Goal: Task Accomplishment & Management: Use online tool/utility

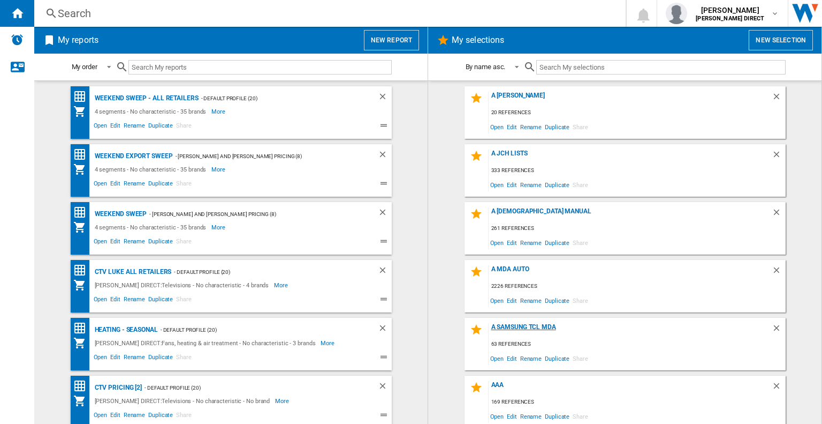
click at [522, 328] on div "A Samsung TCL MDA" at bounding box center [630, 330] width 283 height 14
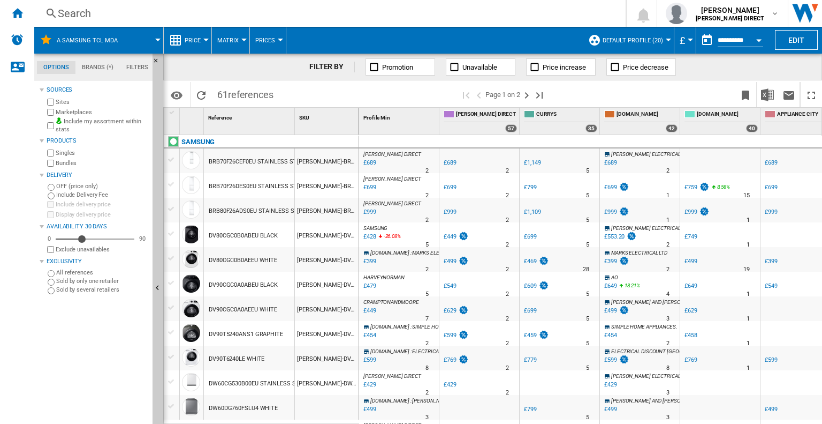
click at [229, 41] on span "Matrix" at bounding box center [227, 40] width 21 height 7
click at [236, 95] on span "Ranking" at bounding box center [234, 92] width 29 height 10
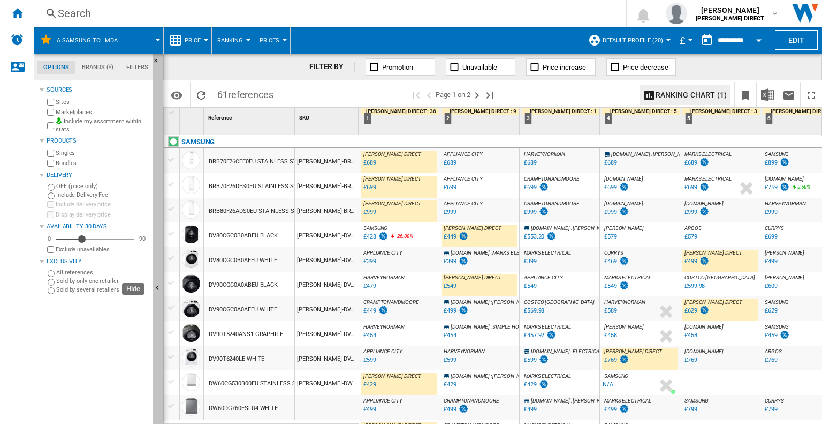
click at [157, 161] on button "Hide" at bounding box center [158, 289] width 11 height 470
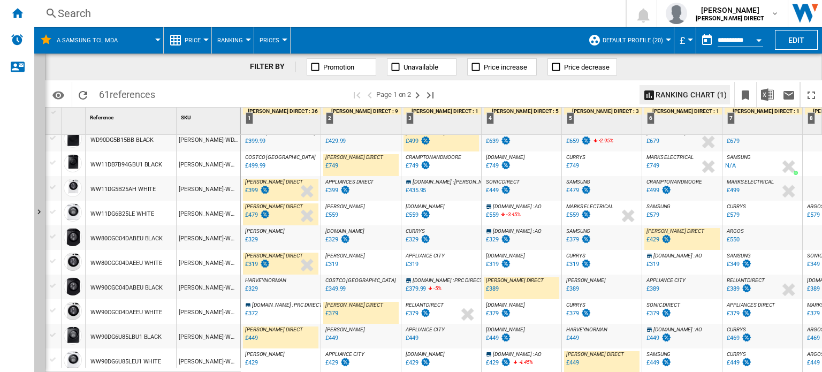
scroll to position [1011, 0]
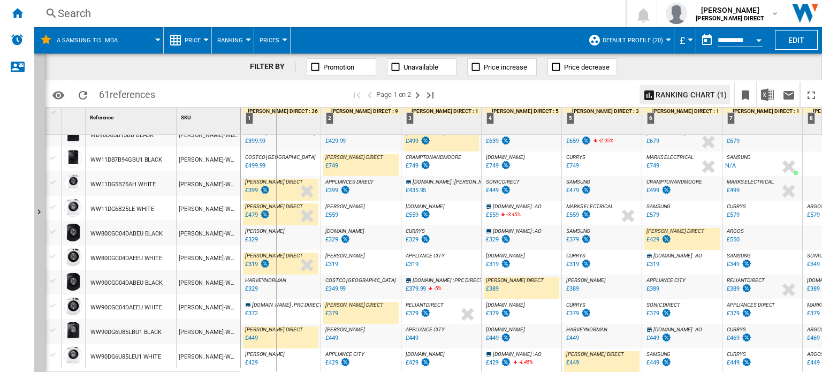
drag, startPoint x: 238, startPoint y: 122, endPoint x: 276, endPoint y: 125, distance: 38.2
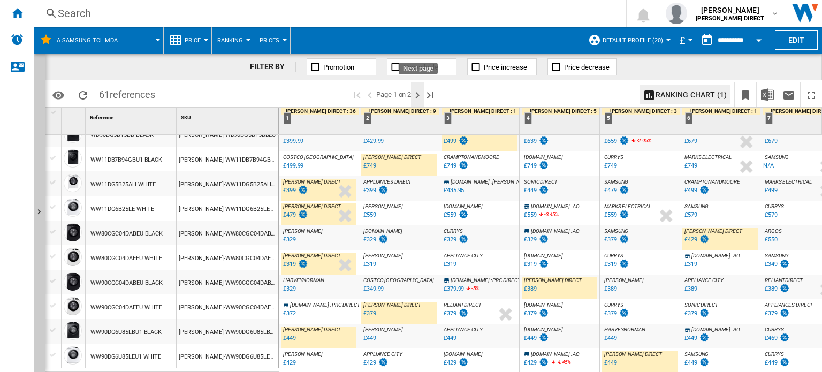
click at [417, 89] on ng-md-icon "Next page" at bounding box center [417, 95] width 13 height 13
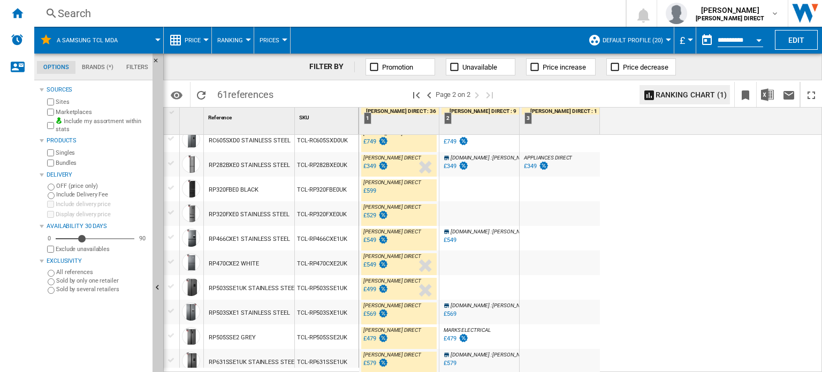
scroll to position [49, 0]
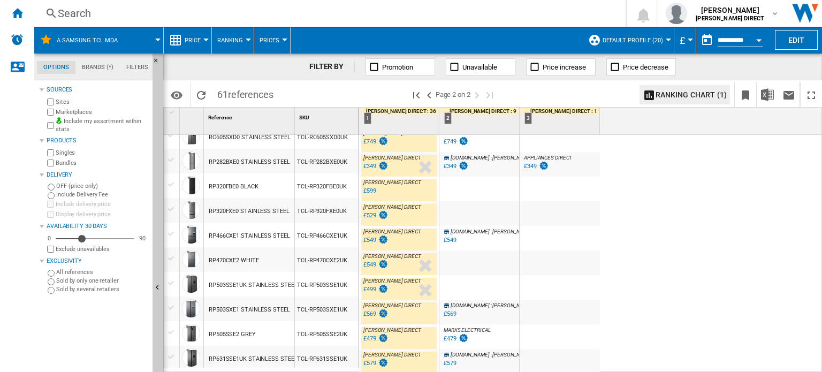
click at [454, 339] on div "£479" at bounding box center [450, 338] width 13 height 7
click at [18, 21] on div "Home" at bounding box center [17, 13] width 34 height 27
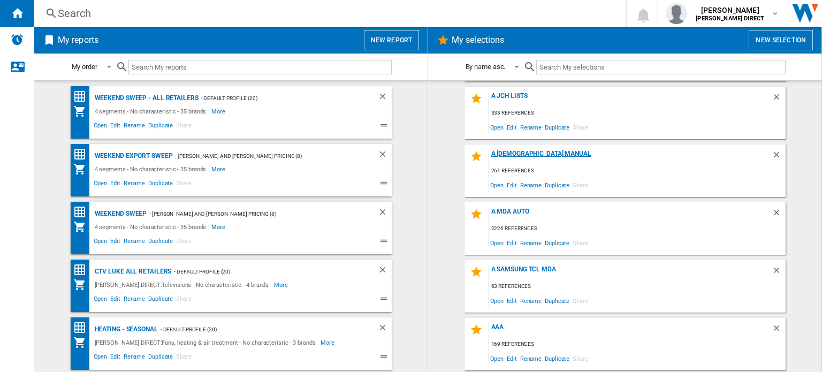
scroll to position [107, 0]
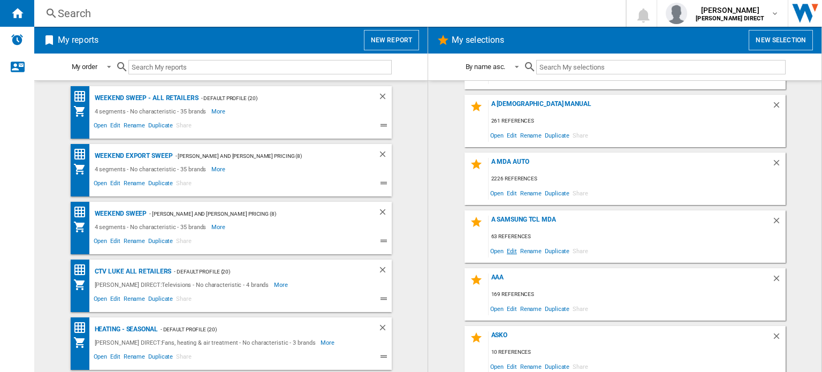
click at [512, 251] on span "Edit" at bounding box center [511, 251] width 13 height 14
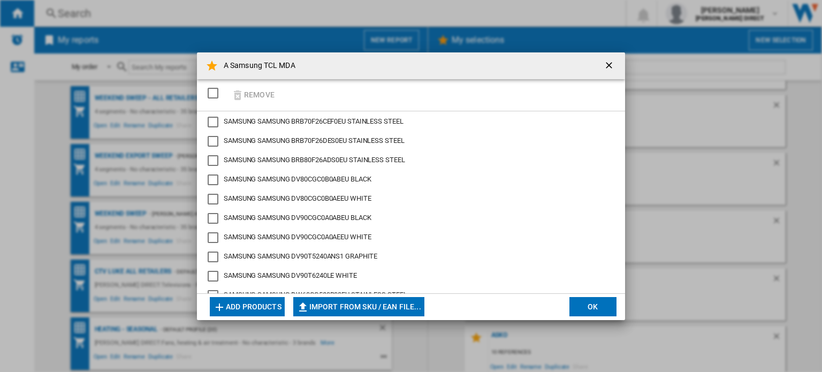
click at [212, 89] on div "SELECTIONS.EDITION_POPUP.SELECT_DESELECT" at bounding box center [213, 93] width 11 height 11
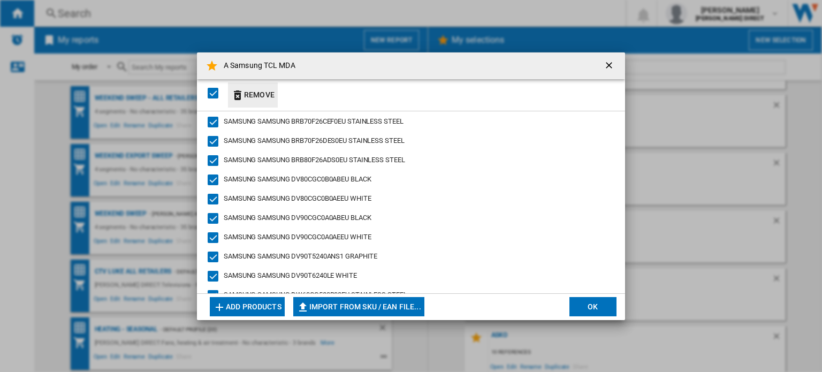
click at [255, 95] on button "Remove" at bounding box center [253, 94] width 50 height 25
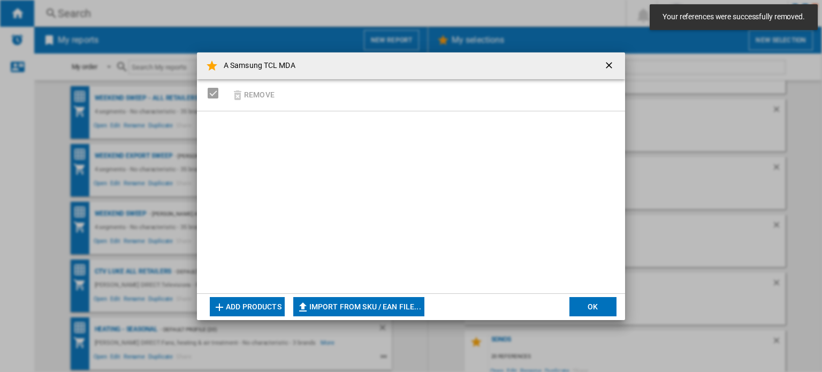
scroll to position [518, 0]
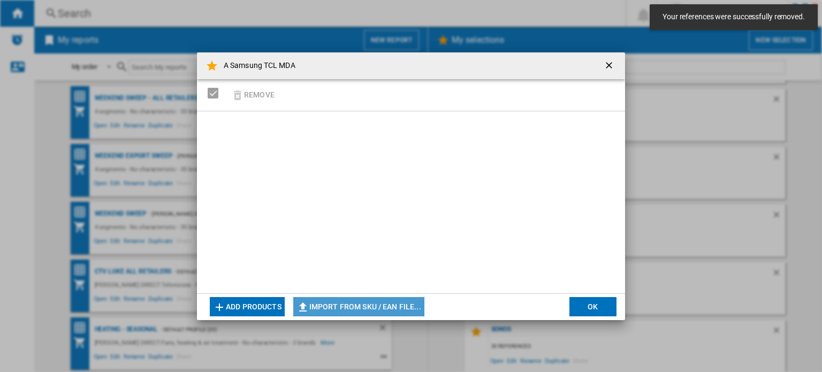
click at [367, 307] on button "Import from SKU / EAN file..." at bounding box center [358, 306] width 131 height 19
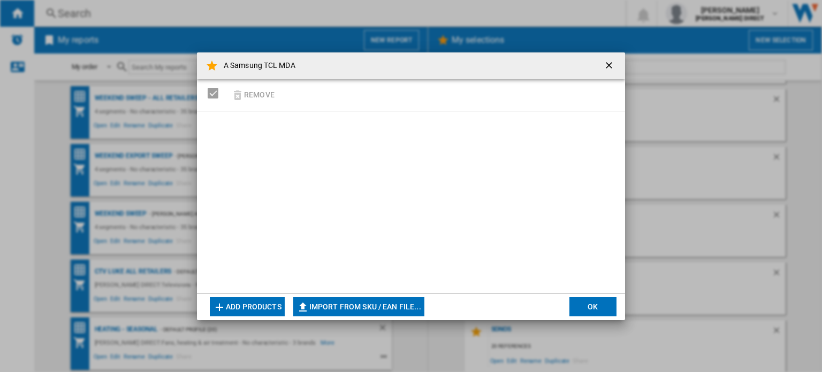
type input "**********"
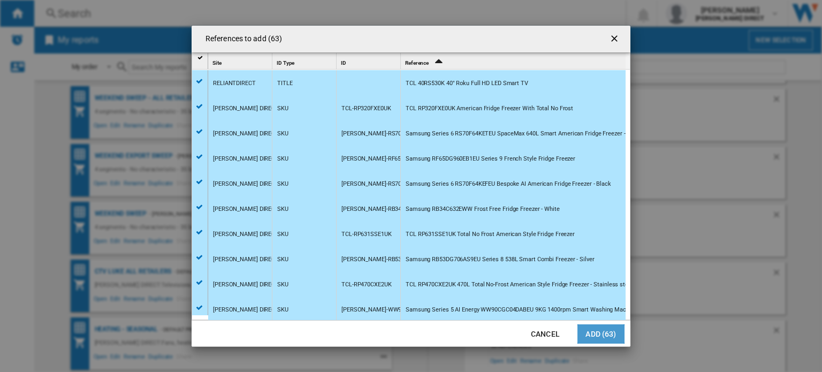
click at [602, 335] on button "Add (63)" at bounding box center [601, 333] width 47 height 19
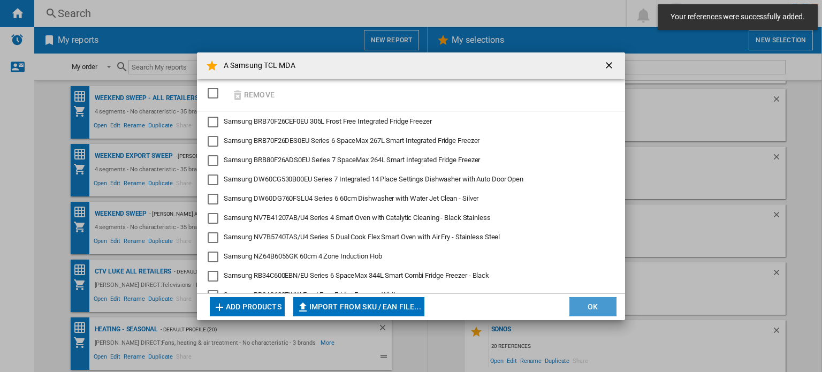
click at [609, 307] on button "OK" at bounding box center [593, 306] width 47 height 19
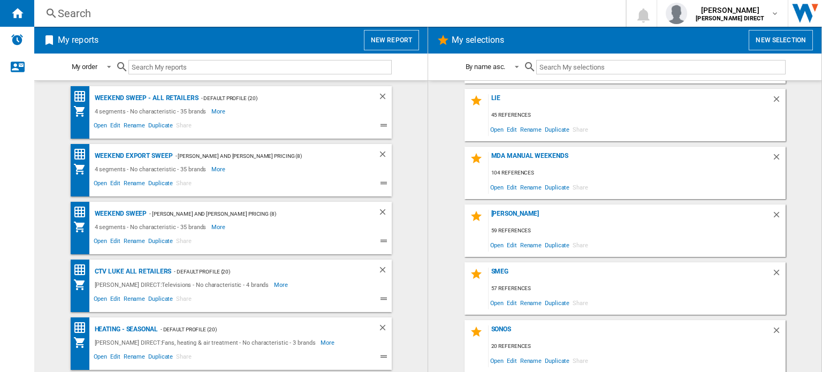
click at [103, 19] on div "Search" at bounding box center [328, 13] width 540 height 15
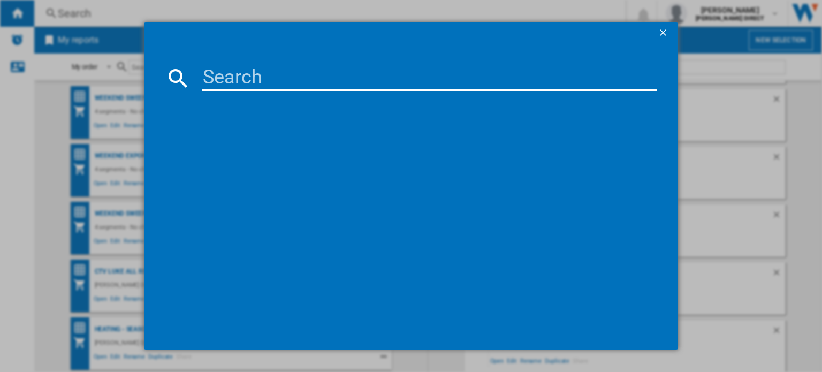
paste input "TCL-RP293BXE1UK"
type input "TCL-RP293BXE1UK"
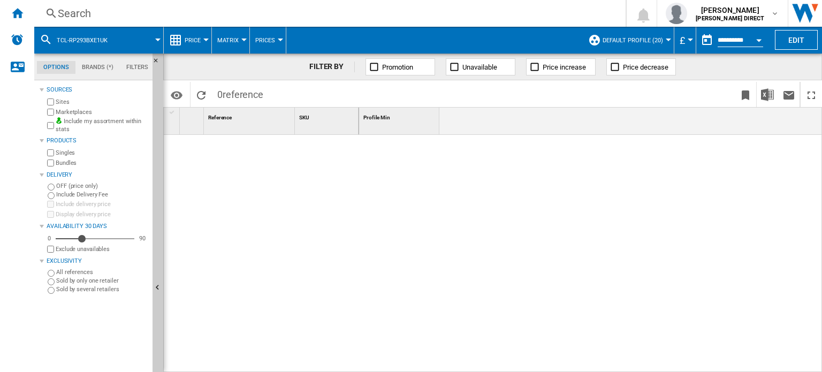
click at [69, 11] on div "Search" at bounding box center [328, 13] width 540 height 15
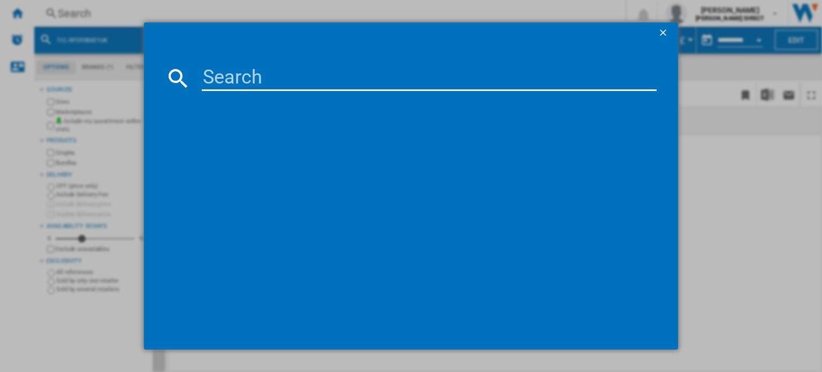
type input "TCL-RP293BXE1UK"
